Goal: Navigation & Orientation: Find specific page/section

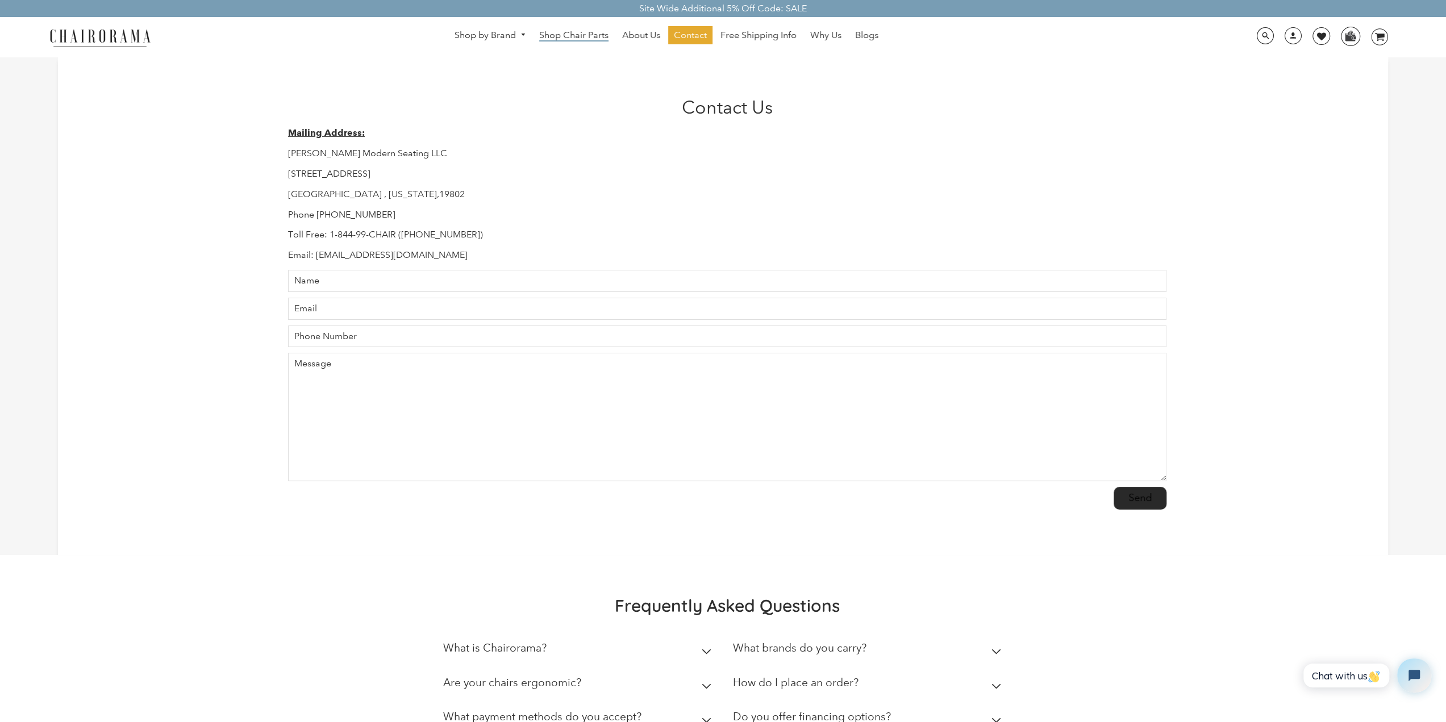
click at [577, 37] on span "Shop Chair Parts" at bounding box center [573, 36] width 69 height 12
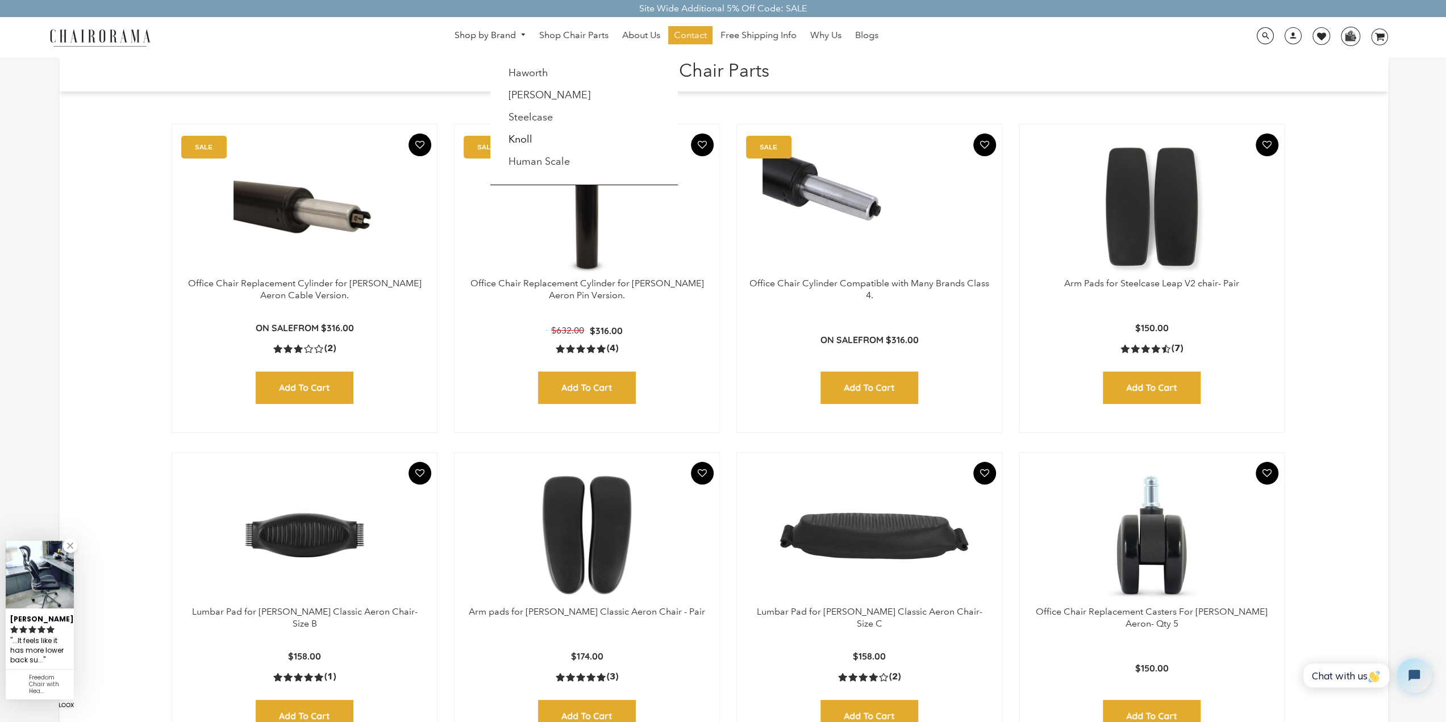
click at [509, 35] on link "Shop by Brand" at bounding box center [490, 36] width 83 height 18
click at [486, 35] on link "Shop by Brand" at bounding box center [490, 36] width 83 height 18
click at [531, 69] on link "Haworth" at bounding box center [529, 72] width 40 height 13
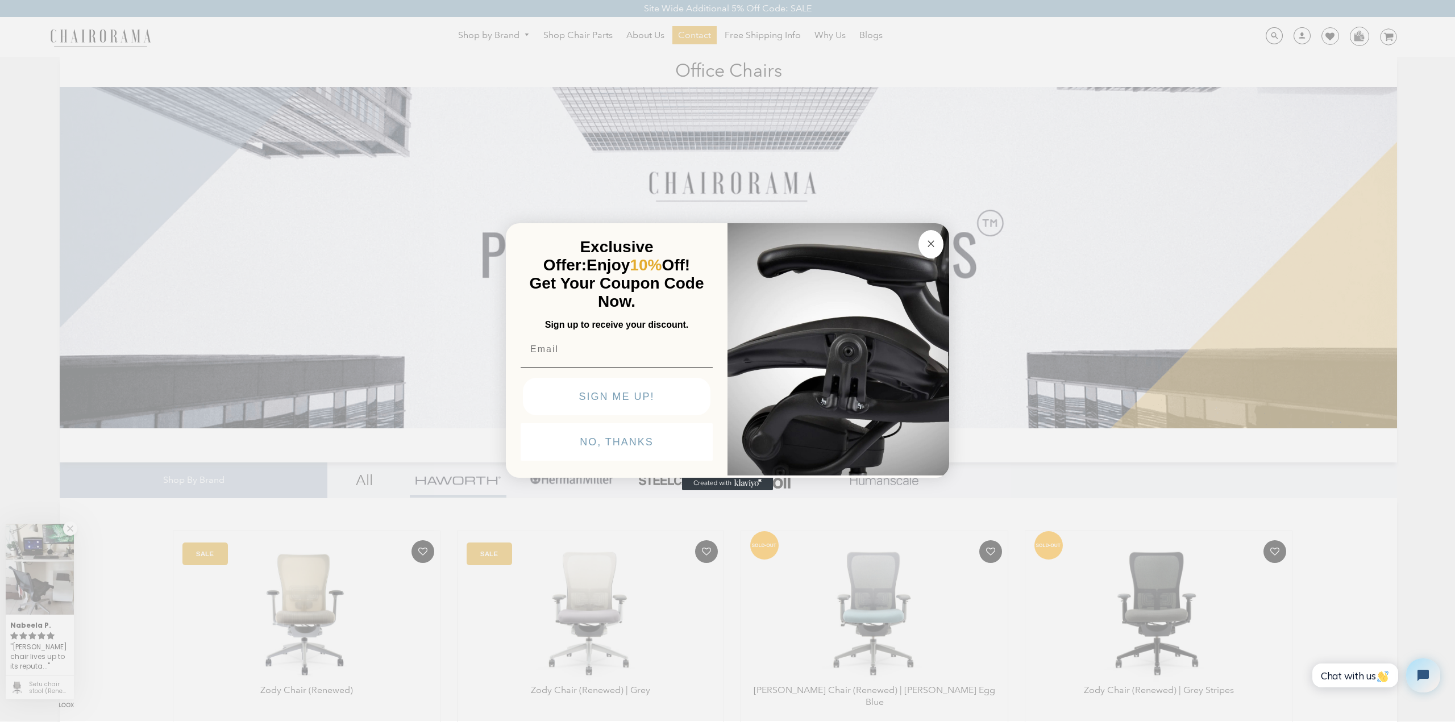
click at [432, 107] on div "Close dialog Exclusive Offer: Enjoy 10% Off! Get Your Coupon Code Now. Sign up …" at bounding box center [727, 360] width 1455 height 722
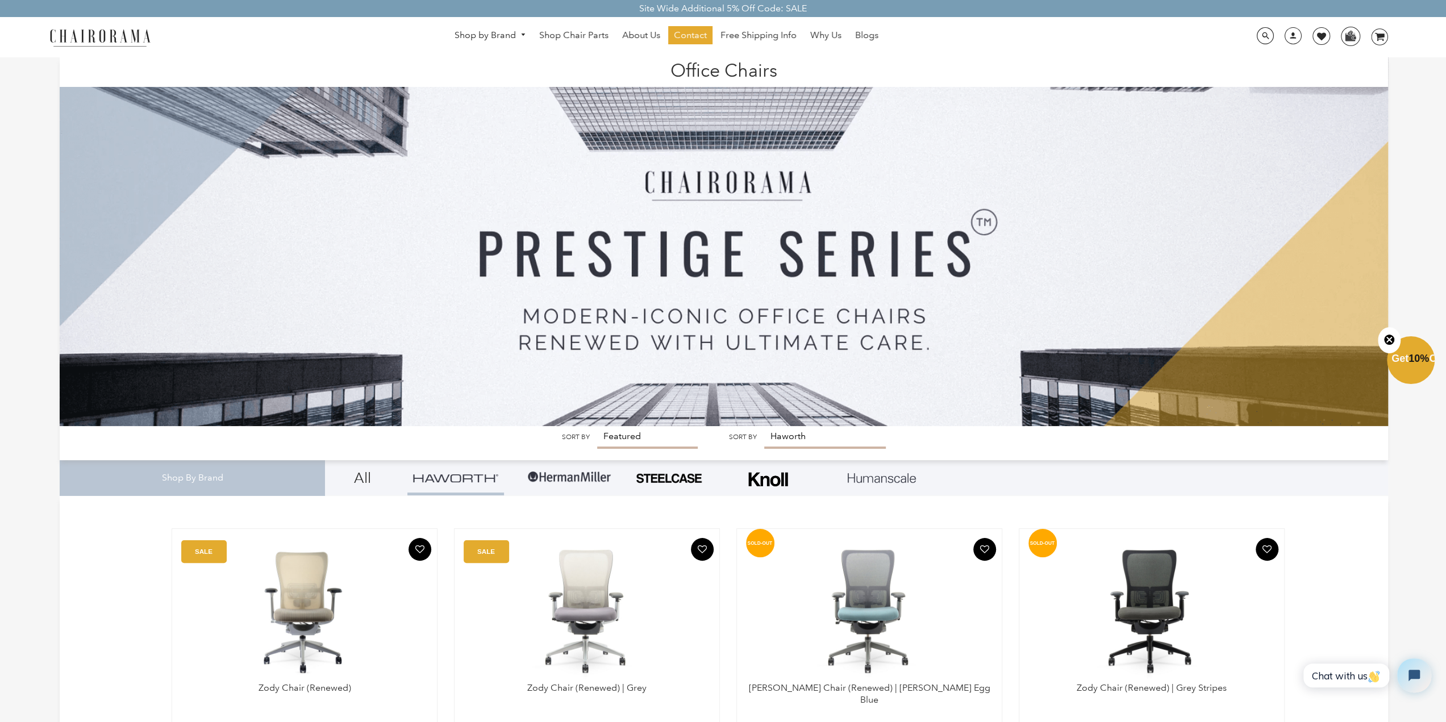
click at [98, 39] on img at bounding box center [100, 37] width 114 height 20
